Goal: Complete application form

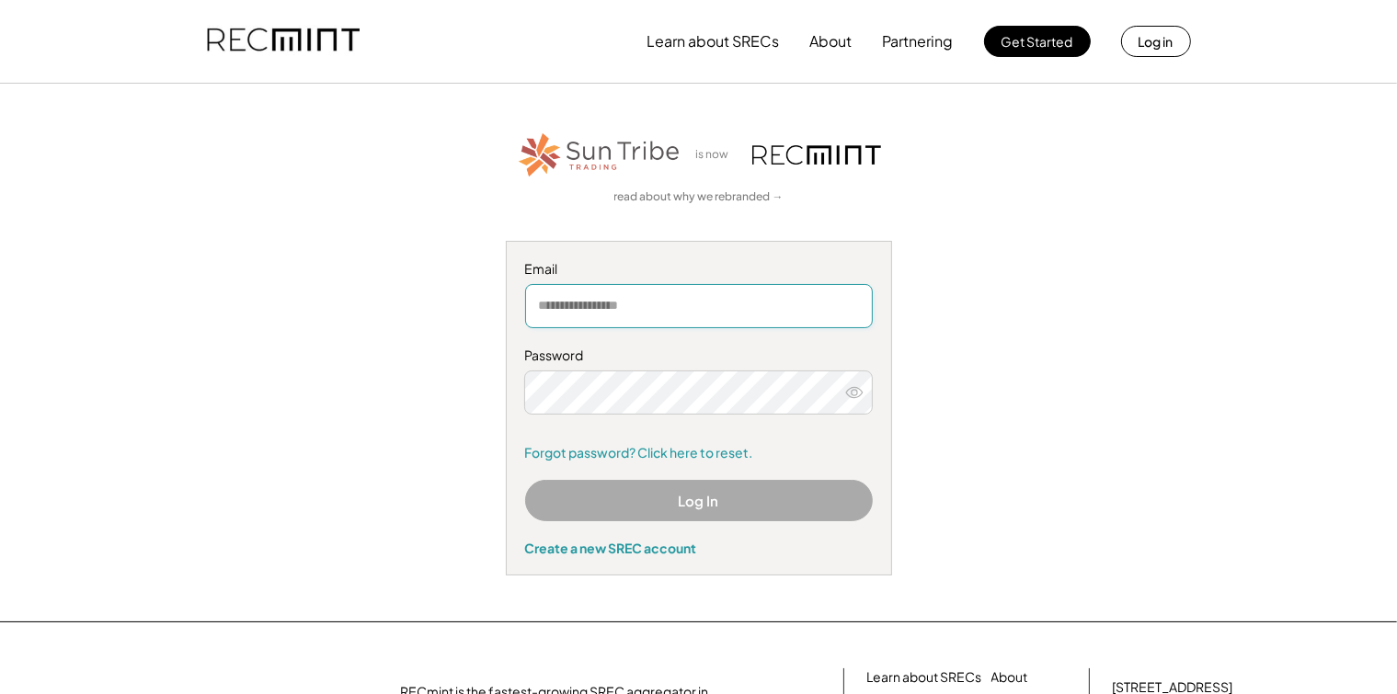
click at [584, 318] on input "email" at bounding box center [699, 306] width 348 height 44
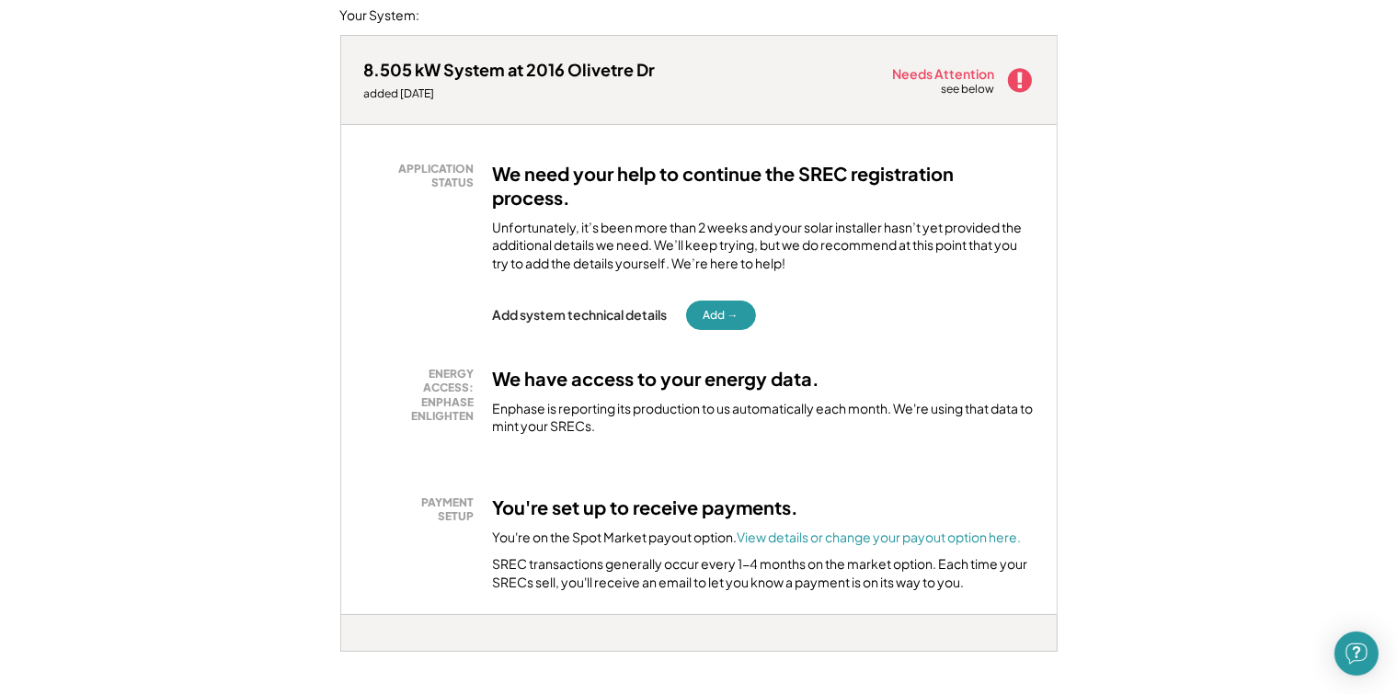
scroll to position [276, 0]
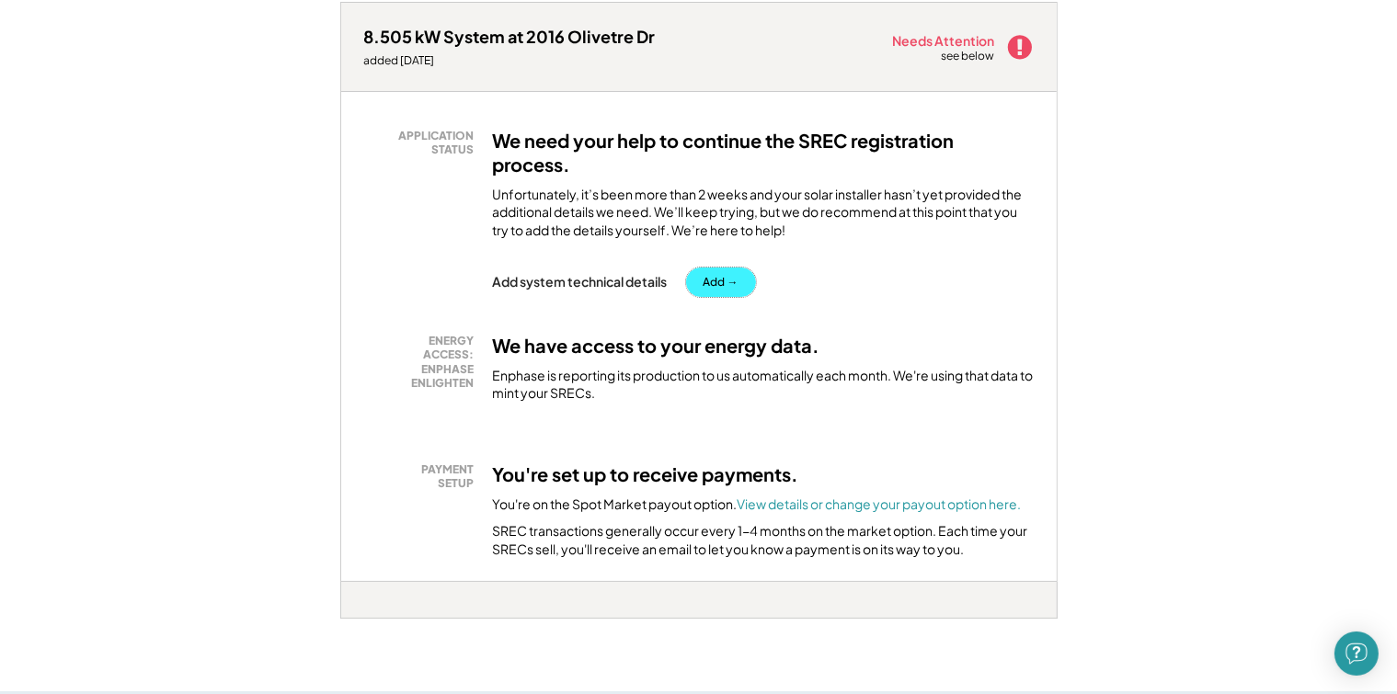
click at [729, 268] on button "Add →" at bounding box center [721, 282] width 70 height 29
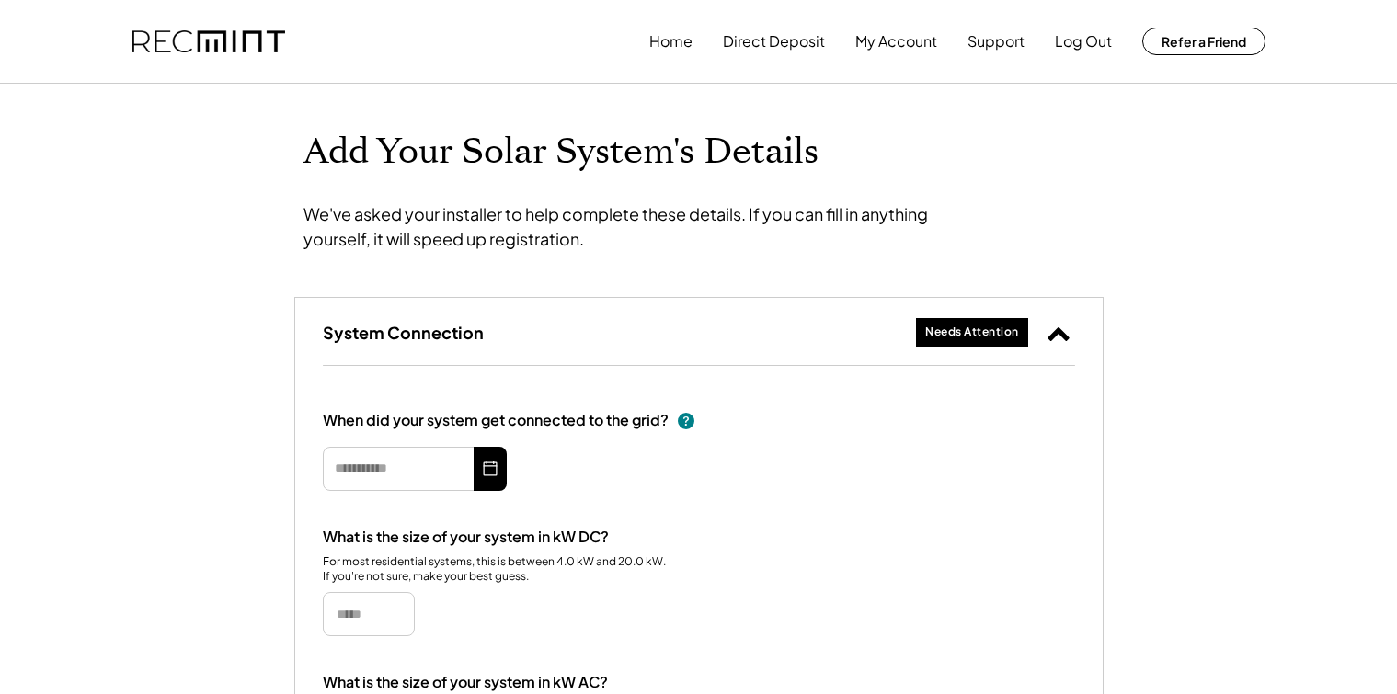
type input "*********"
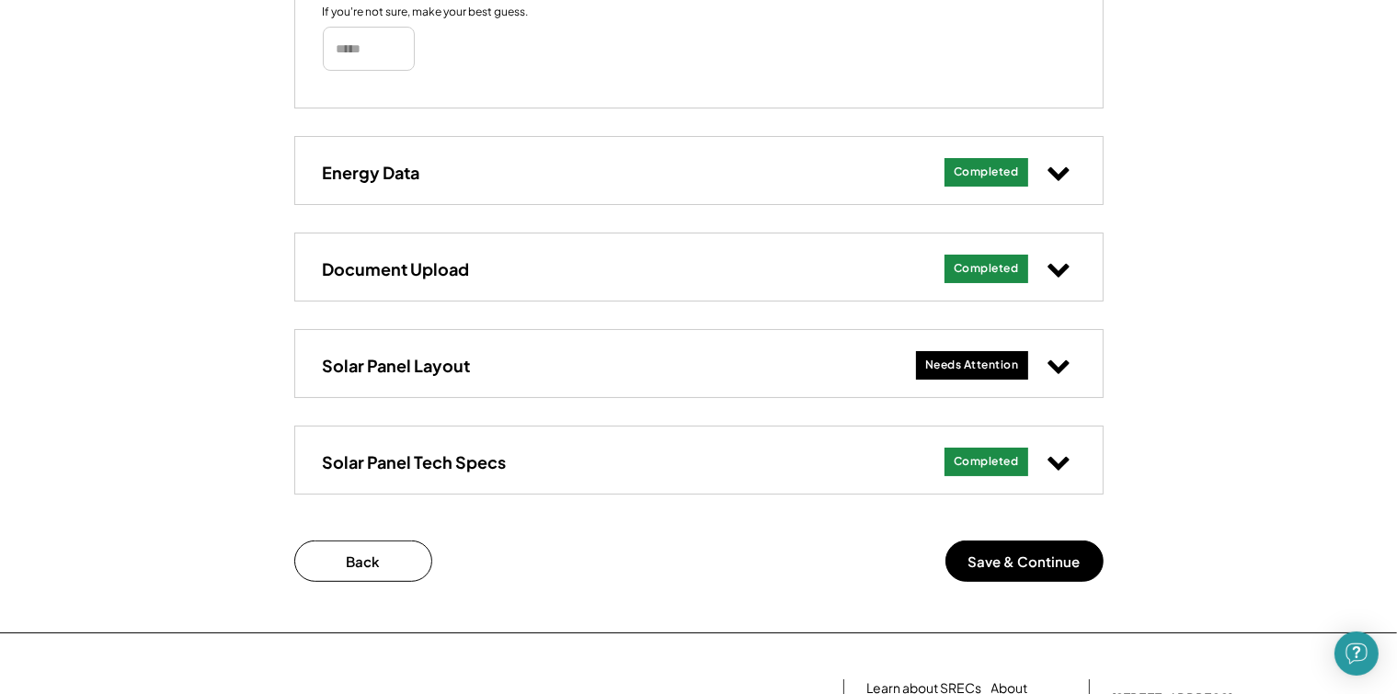
scroll to position [644, 0]
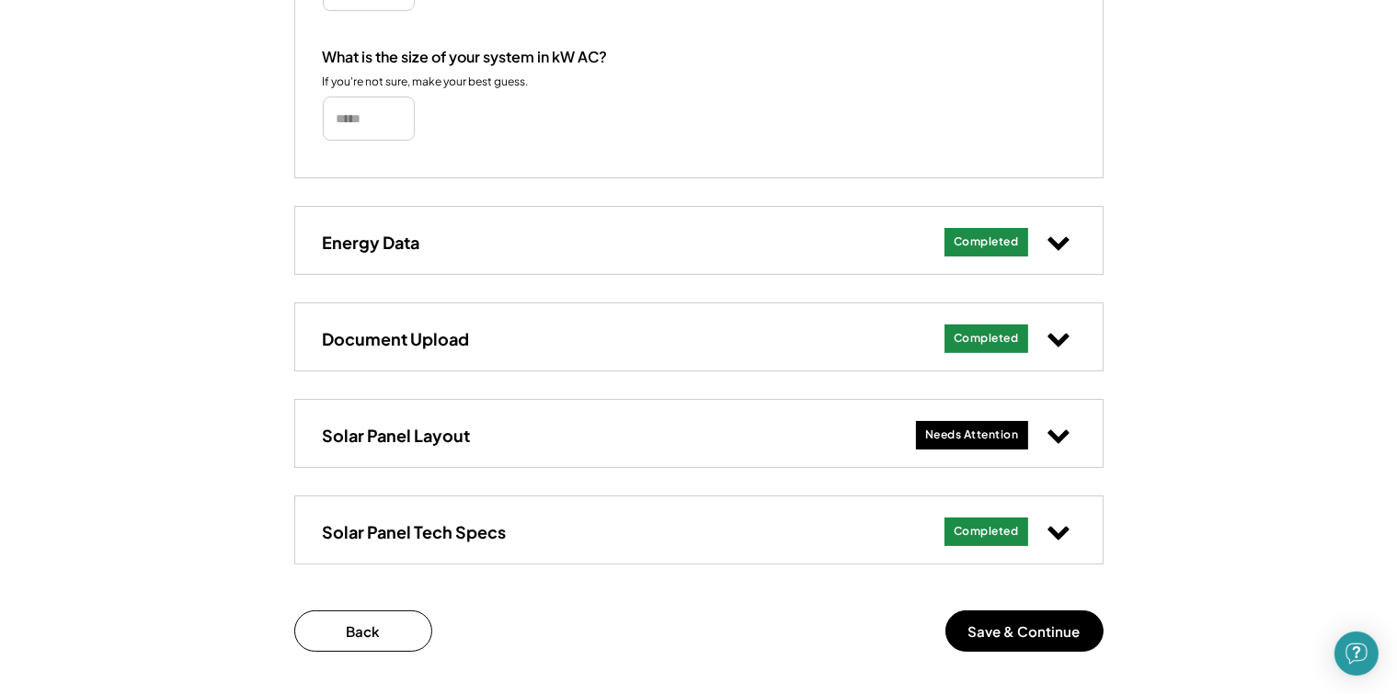
click at [1063, 436] on use at bounding box center [1058, 437] width 21 height 14
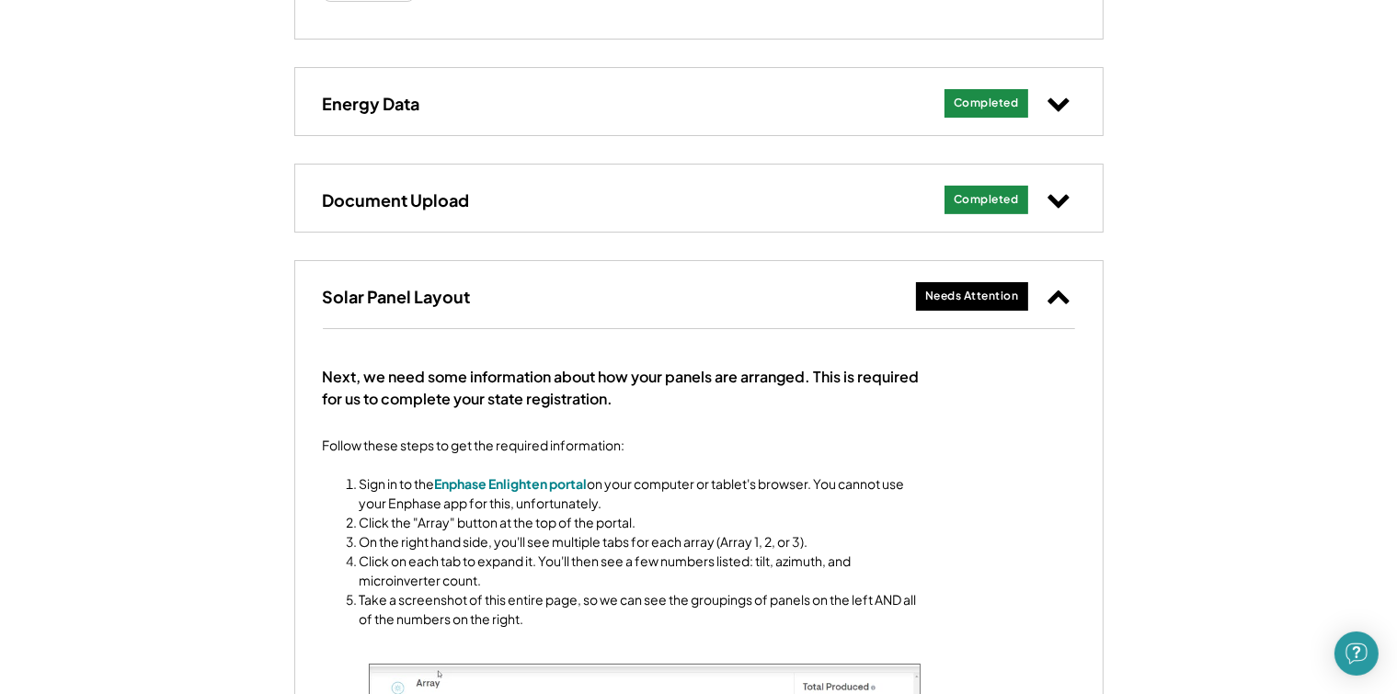
scroll to position [828, 0]
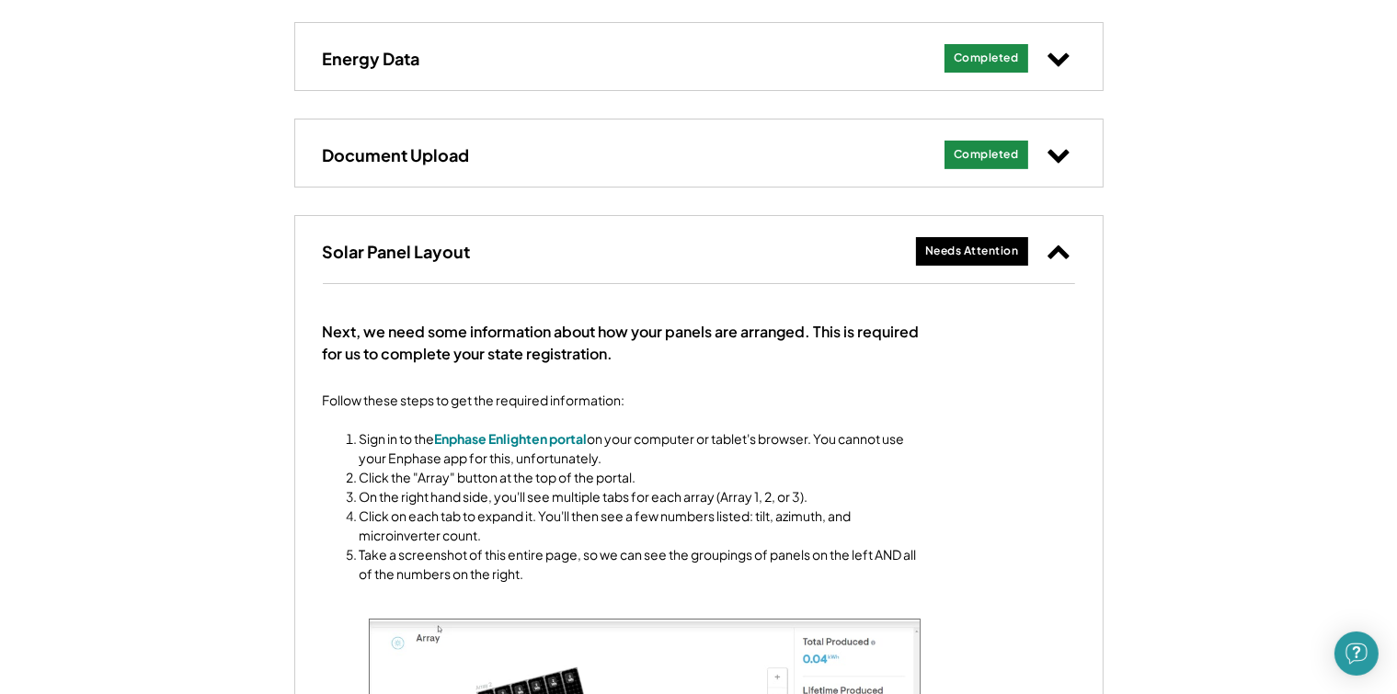
click at [1001, 256] on div "Needs Attention" at bounding box center [972, 252] width 94 height 16
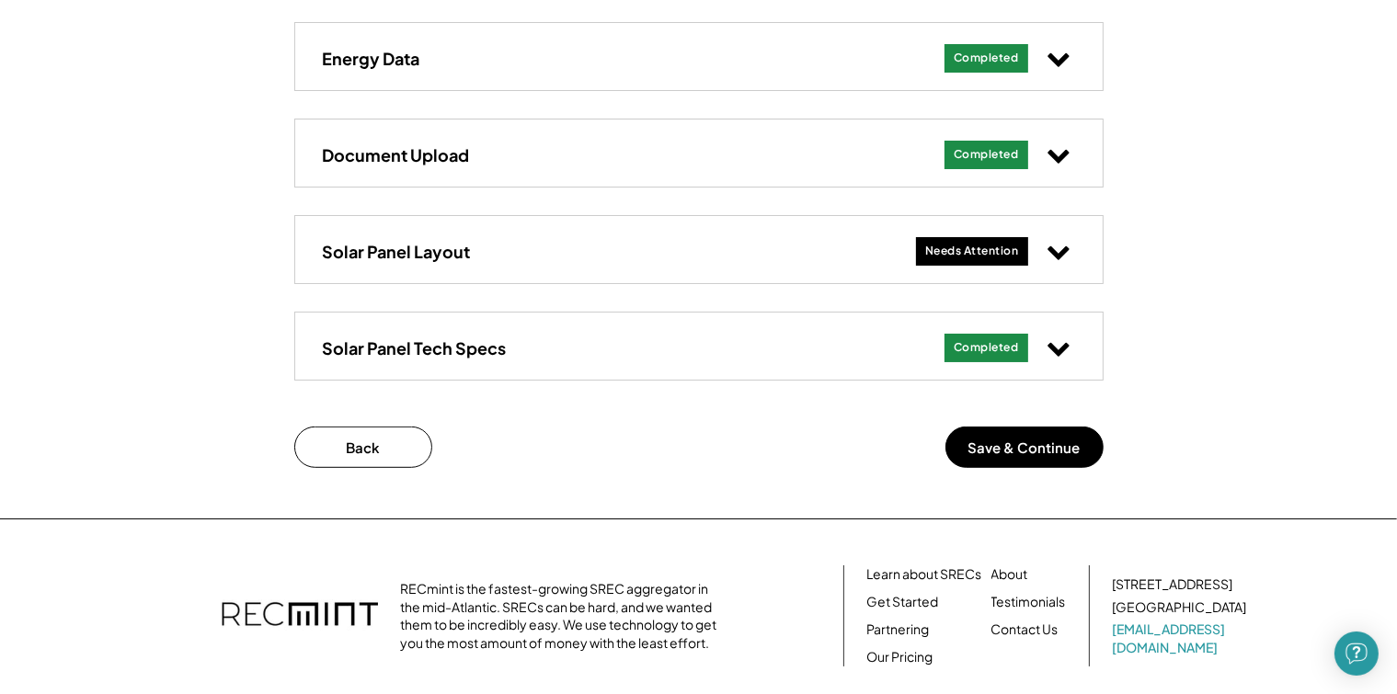
click at [1061, 258] on icon at bounding box center [1059, 251] width 24 height 24
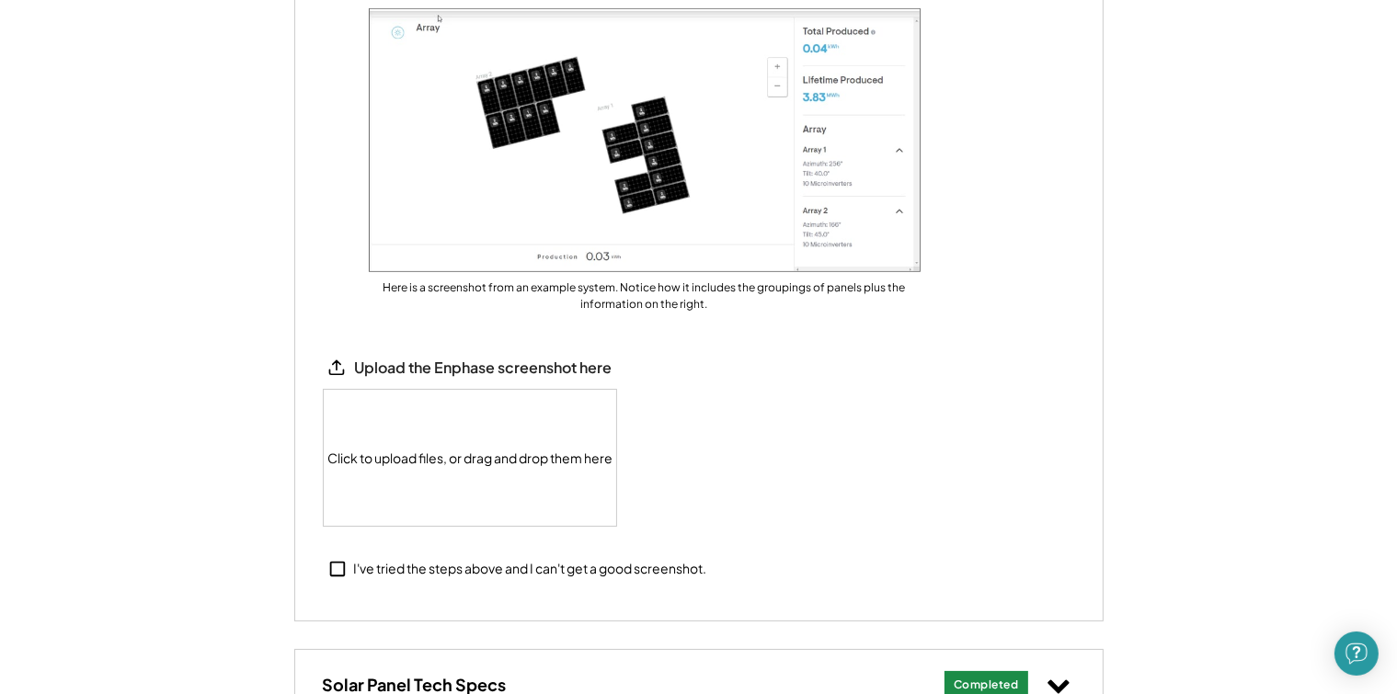
scroll to position [1472, 0]
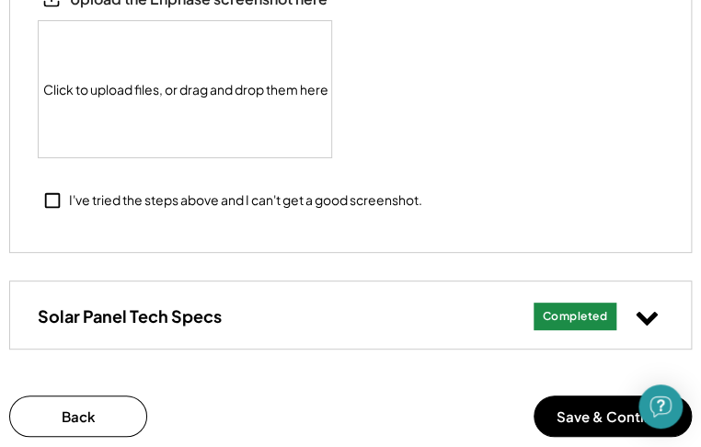
select select "**********"
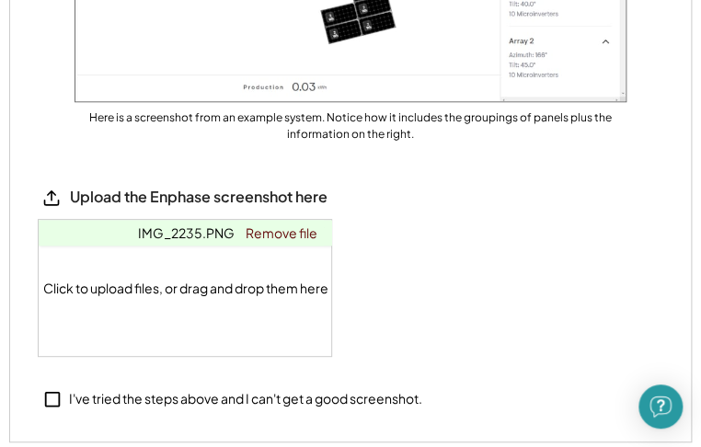
scroll to position [2175, 0]
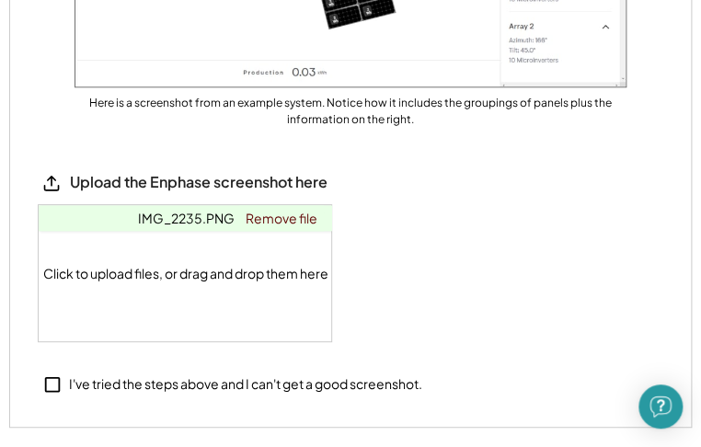
click at [188, 212] on span "IMG_2235.PNG" at bounding box center [186, 218] width 97 height 17
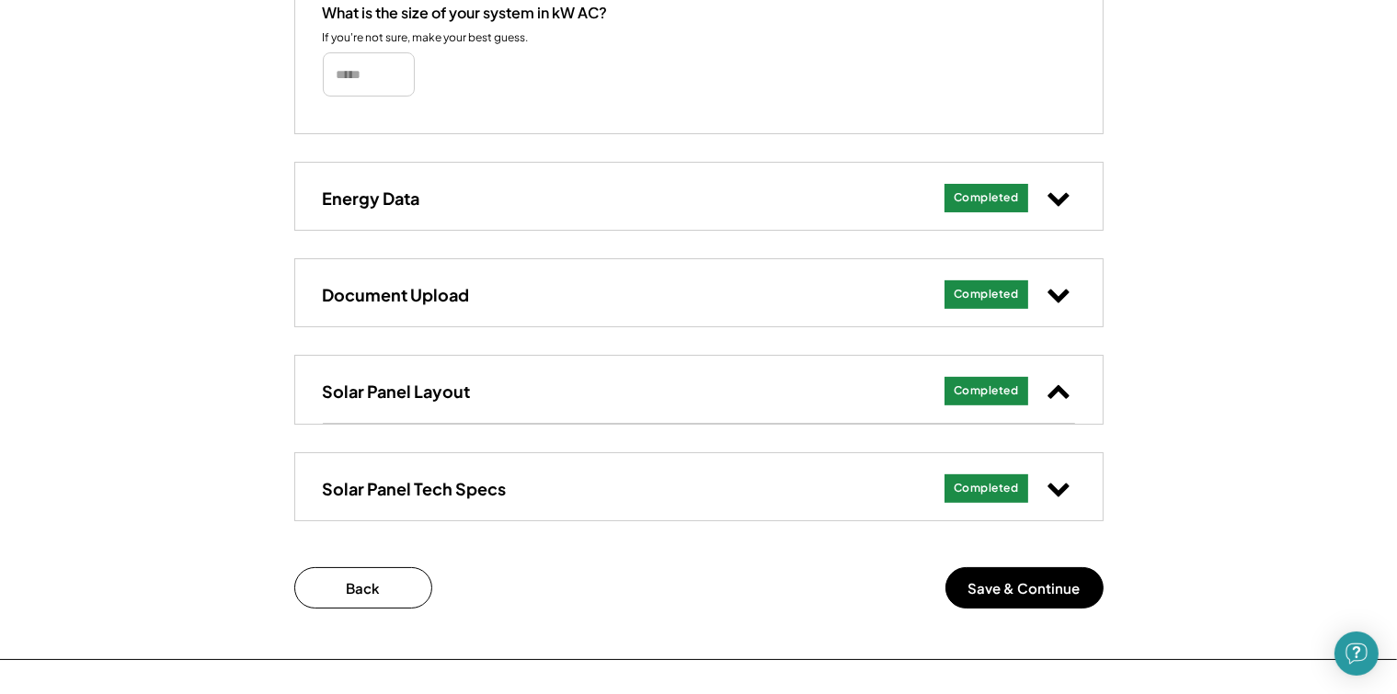
scroll to position [828, 0]
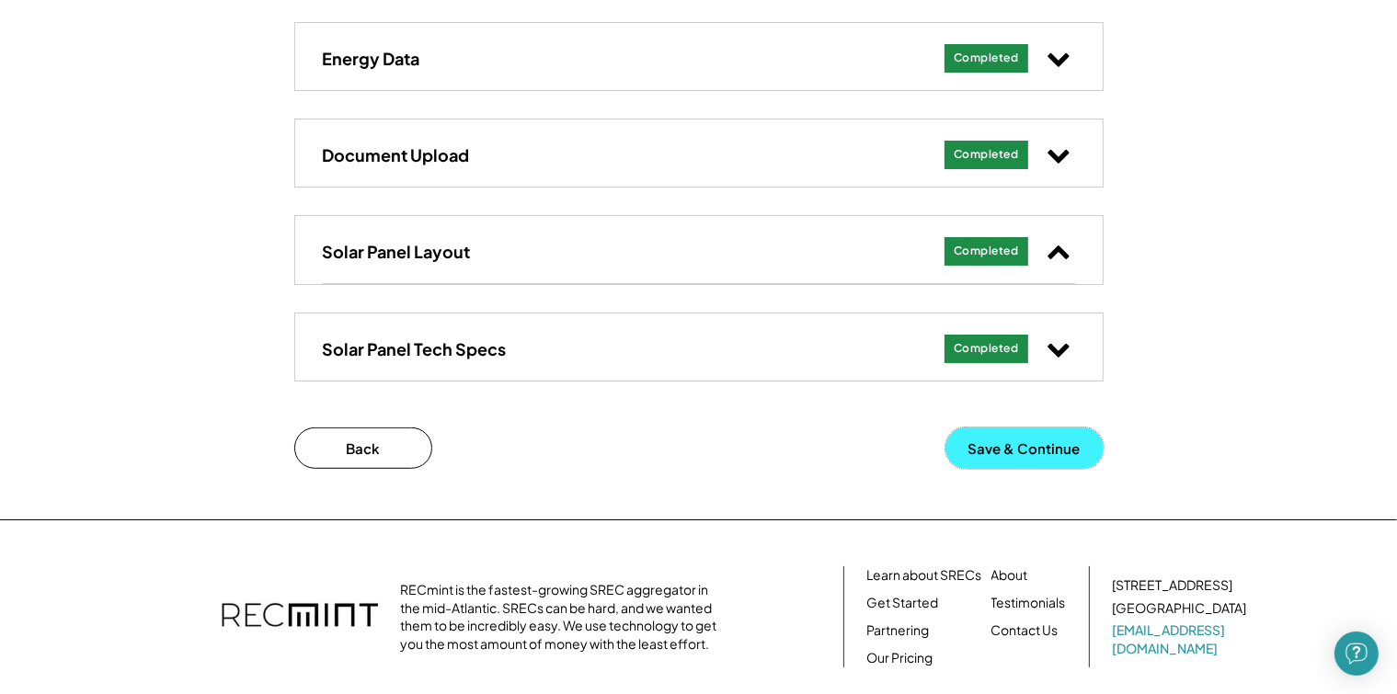
click at [1030, 438] on button "Save & Continue" at bounding box center [1024, 448] width 158 height 41
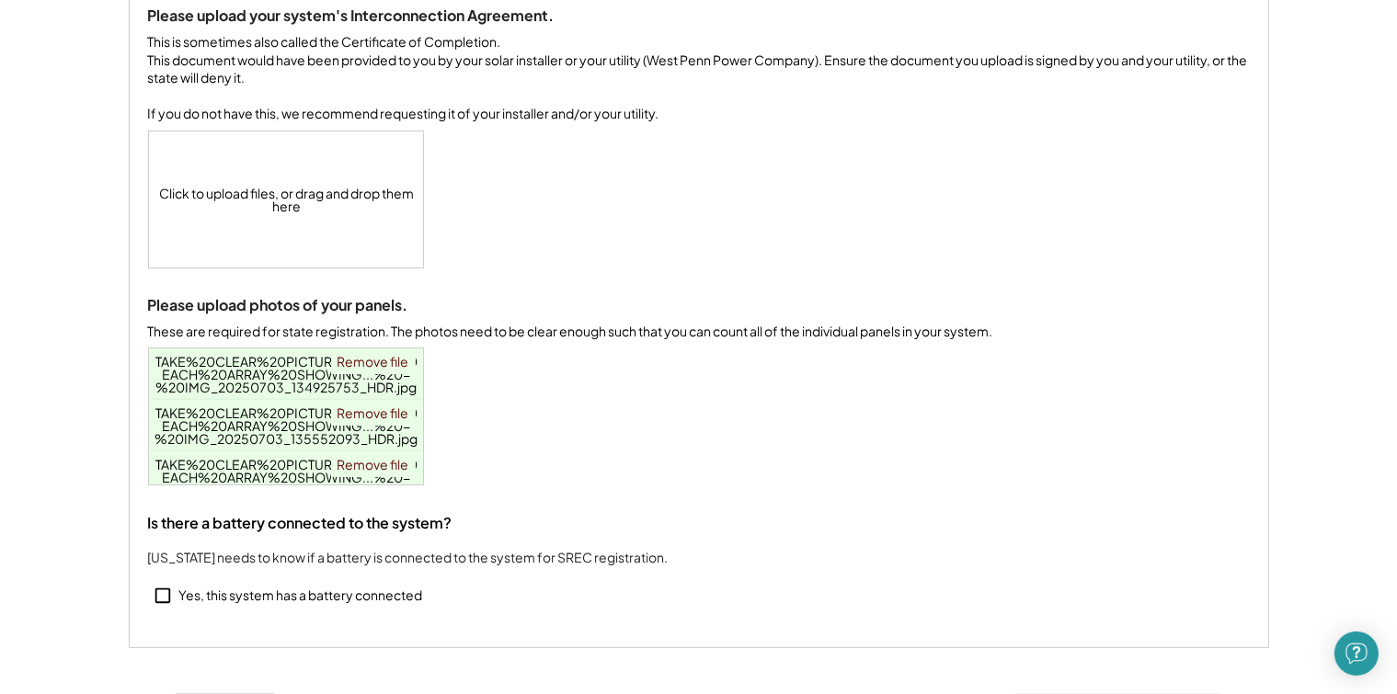
click at [228, 384] on span "TAKE%20CLEAR%20PICTURE%20OF%20EACH%20ARRAY%20SHOWING...%20-%20IMG_20250703_1349…" at bounding box center [286, 374] width 262 height 42
click at [281, 447] on span "TAKE%20CLEAR%20PICTURE%20OF%20EACH%20ARRAY%20SHOWING...%20-%20IMG_20250703_1355…" at bounding box center [286, 426] width 263 height 42
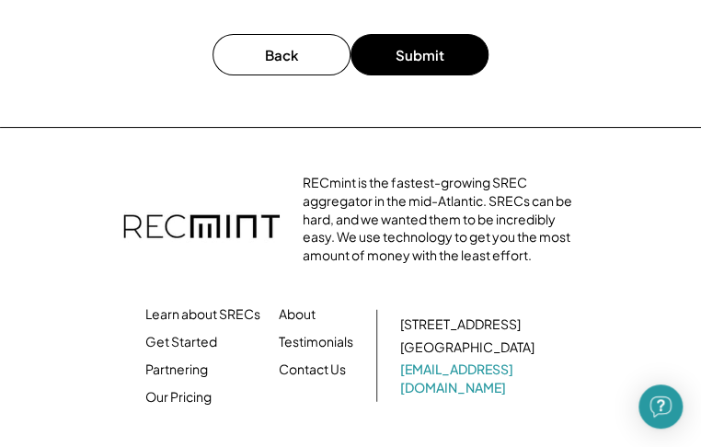
scroll to position [736, 0]
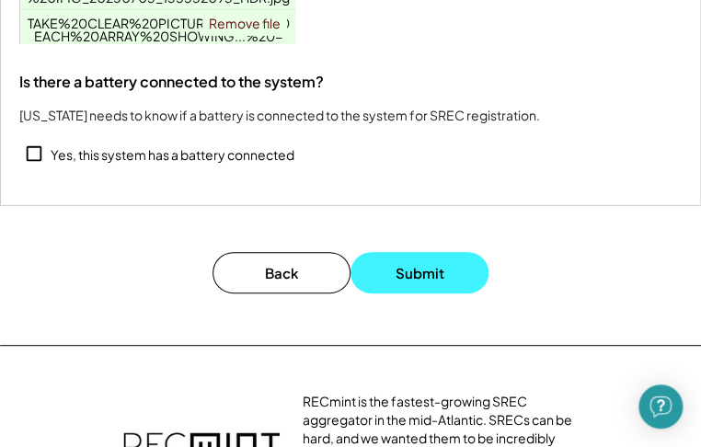
click at [412, 290] on button "Submit" at bounding box center [419, 272] width 138 height 41
